Goal: Task Accomplishment & Management: Manage account settings

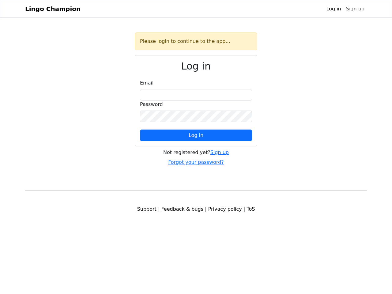
click at [196, 135] on span "Log in" at bounding box center [196, 135] width 15 height 6
